Goal: Task Accomplishment & Management: Use online tool/utility

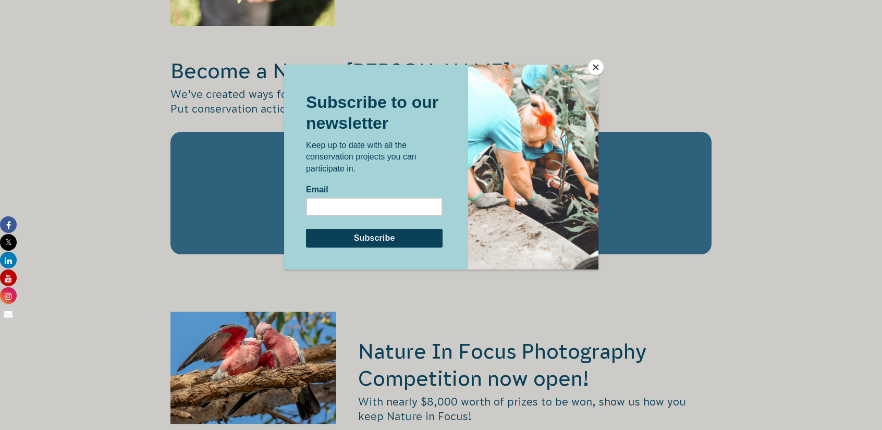
scroll to position [1564, 0]
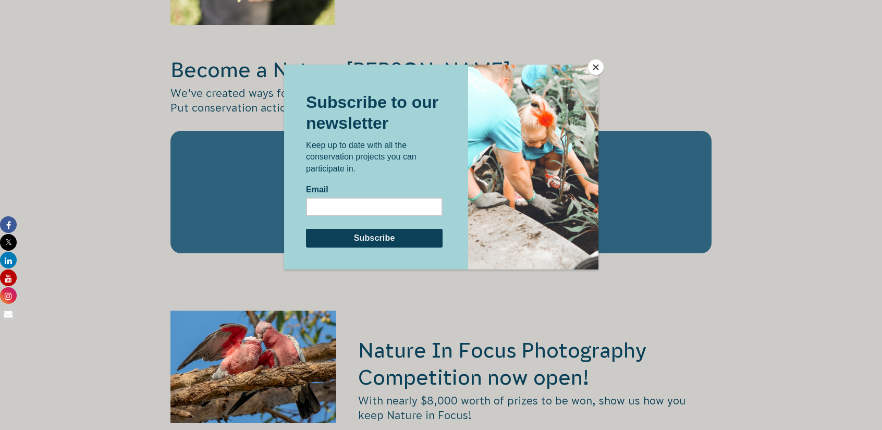
click at [595, 66] on button "Close" at bounding box center [596, 67] width 16 height 16
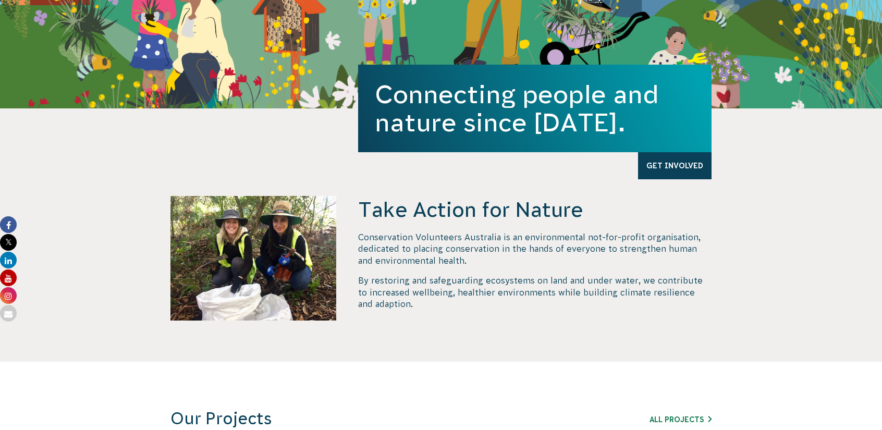
scroll to position [0, 0]
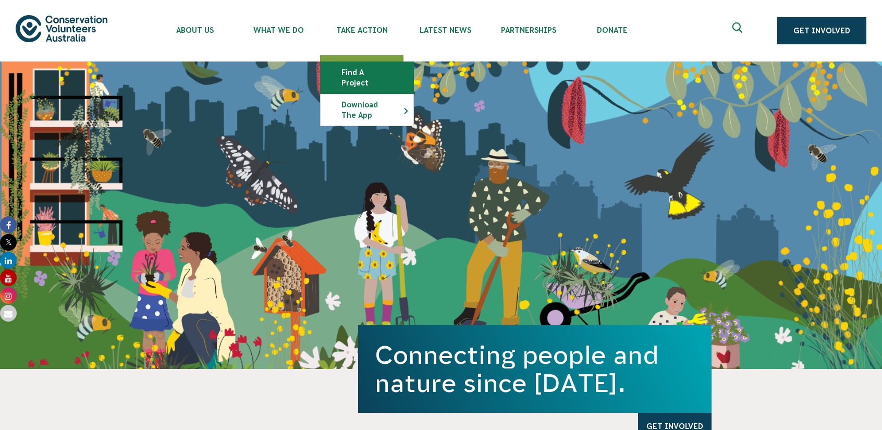
click at [354, 71] on link "Find a project" at bounding box center [367, 77] width 93 height 31
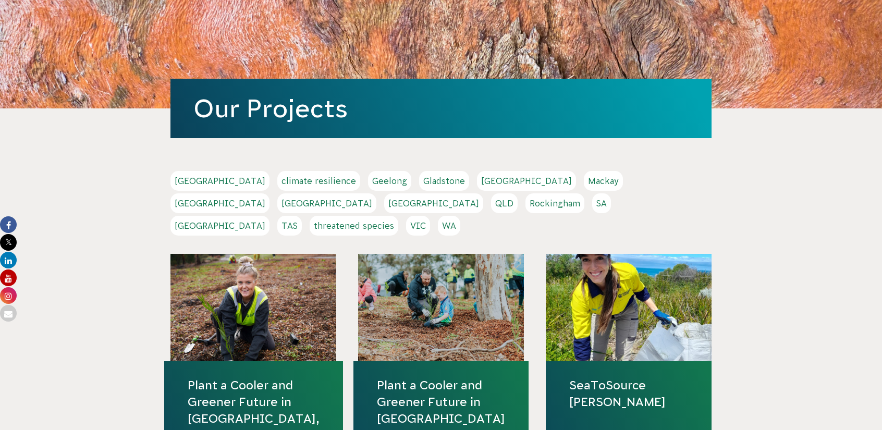
scroll to position [104, 0]
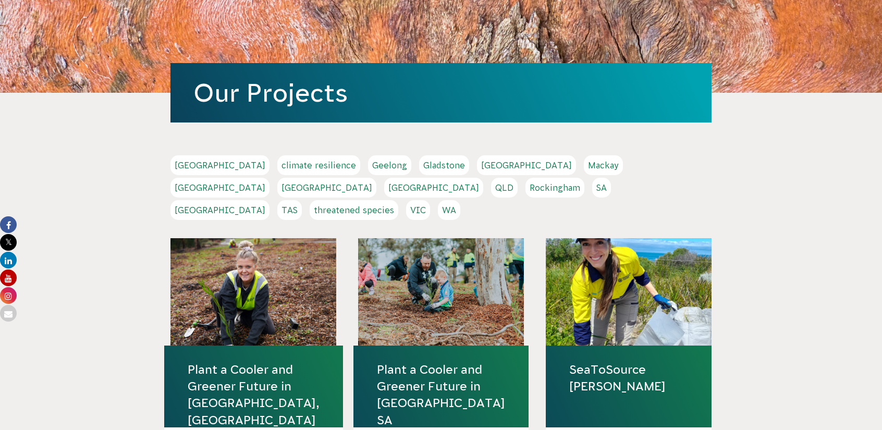
click at [270, 178] on link "[GEOGRAPHIC_DATA]" at bounding box center [220, 188] width 99 height 20
click at [430, 200] on link "VIC" at bounding box center [418, 210] width 24 height 20
click at [302, 200] on link "TAS" at bounding box center [289, 210] width 25 height 20
click at [592, 188] on link "SA" at bounding box center [601, 188] width 19 height 20
click at [477, 164] on link "Hobart" at bounding box center [526, 165] width 99 height 20
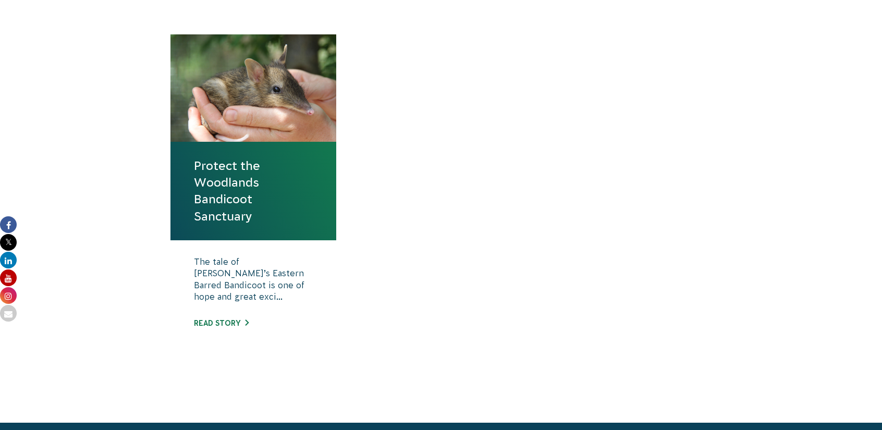
scroll to position [417, 0]
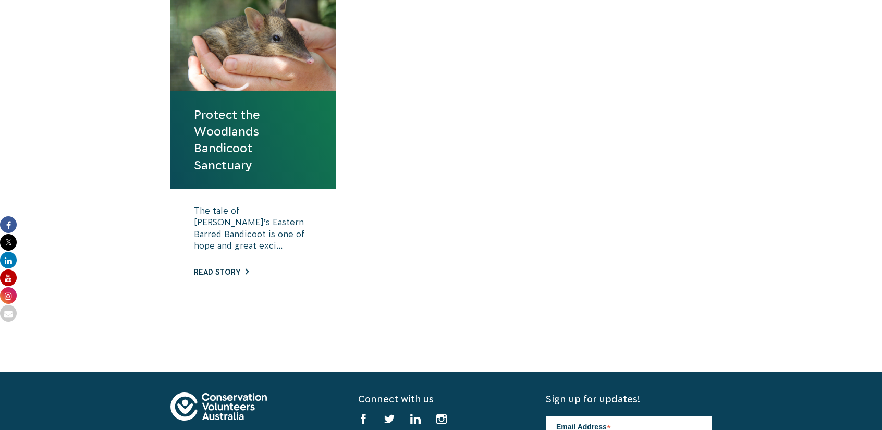
click at [216, 271] on link "Read story" at bounding box center [221, 272] width 55 height 8
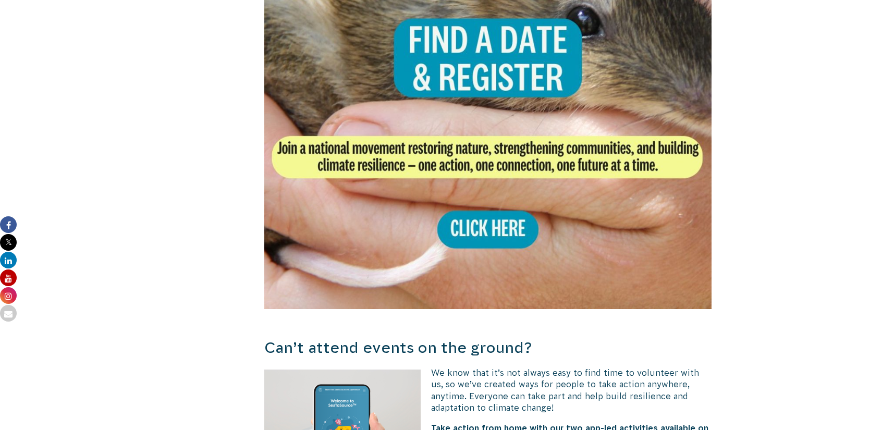
scroll to position [2190, 0]
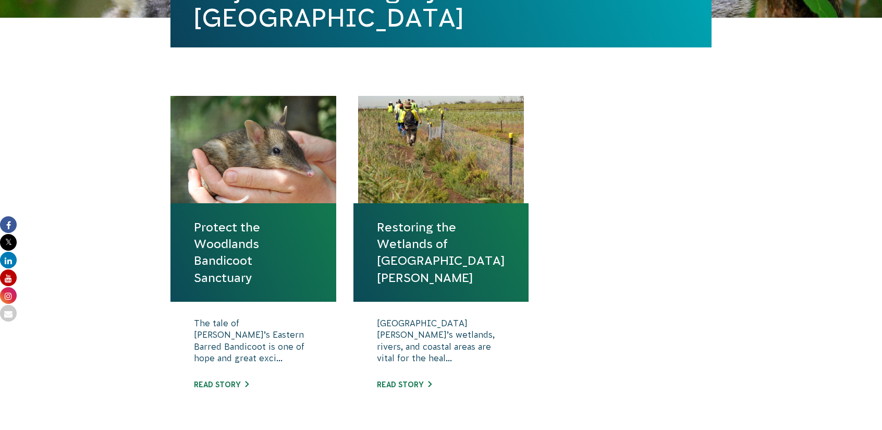
scroll to position [365, 0]
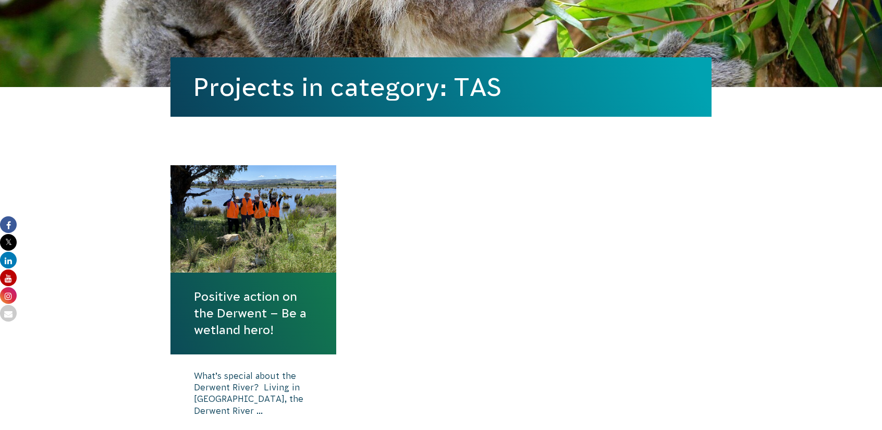
scroll to position [261, 0]
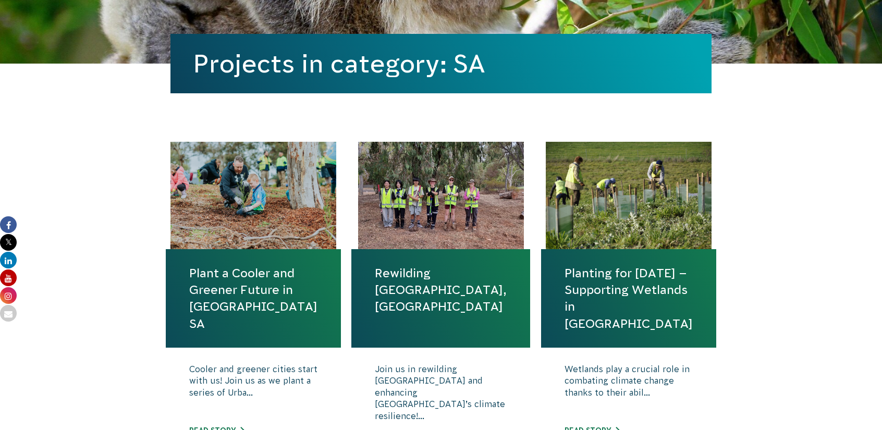
scroll to position [261, 0]
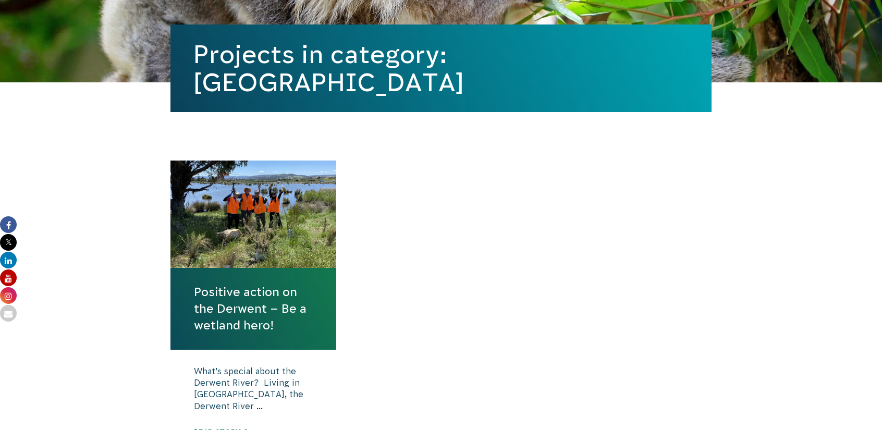
scroll to position [261, 0]
